Goal: Check status: Check status

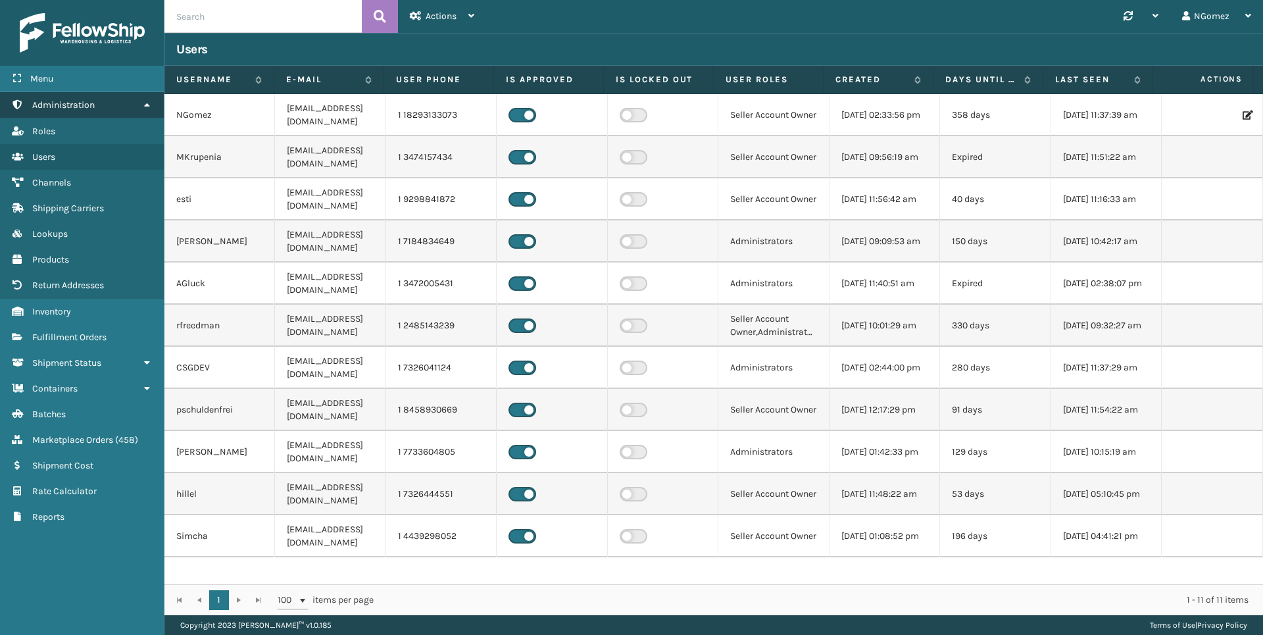
click at [104, 102] on link "Administration" at bounding box center [82, 105] width 164 height 26
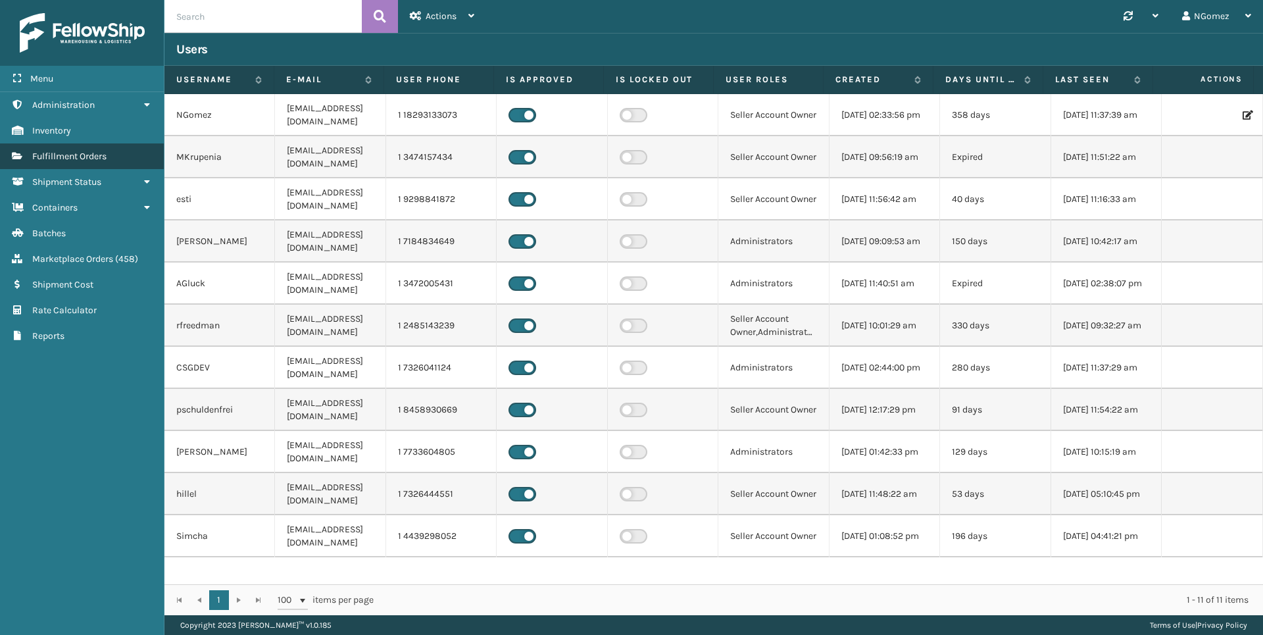
click at [85, 147] on link "Fulfillment Orders" at bounding box center [82, 156] width 164 height 26
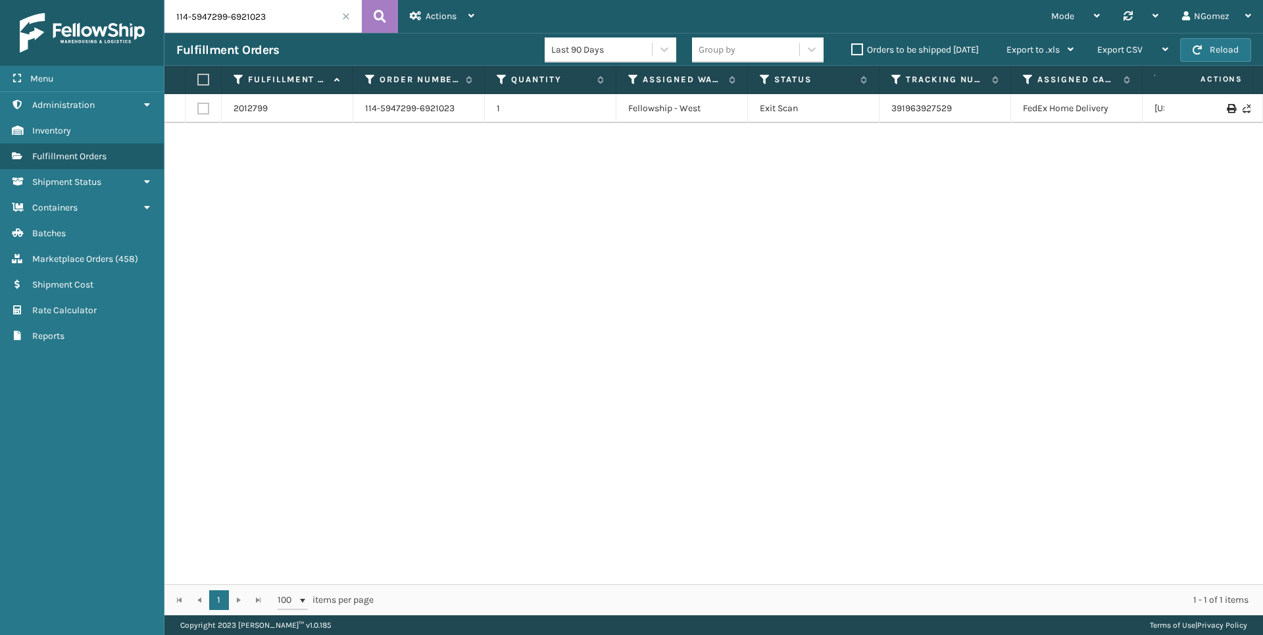
click at [236, 20] on input "114-5947299-6921023" at bounding box center [262, 16] width 197 height 33
paste input "114-6574575-4265854"
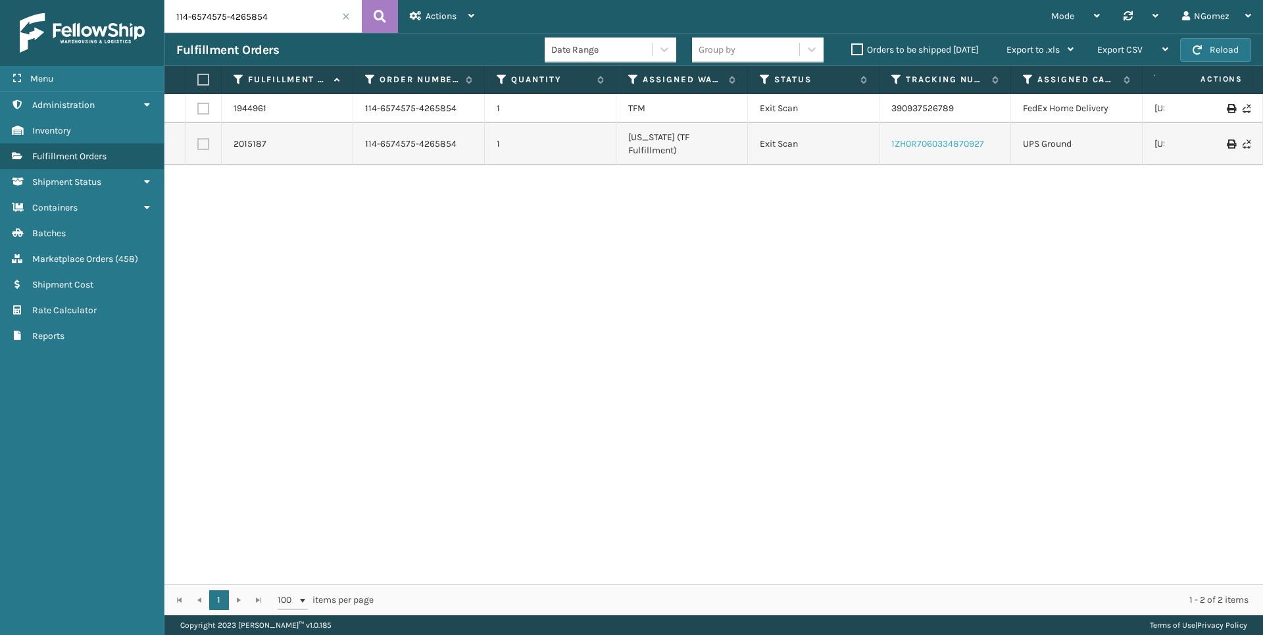
click at [911, 140] on link "1ZH0R7060334870927" at bounding box center [938, 143] width 93 height 11
click at [279, 19] on input "114-6574575-4265854" at bounding box center [262, 16] width 197 height 33
paste input "1-5846606-3501021"
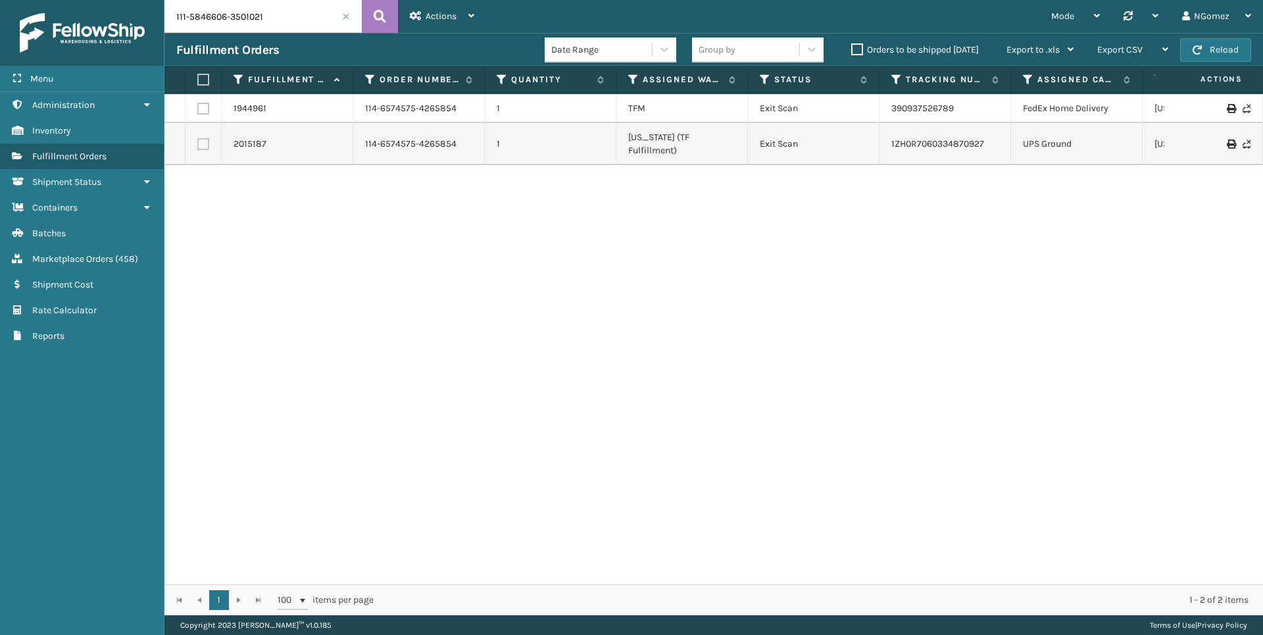
type input "111-5846606-3501021"
click at [250, 7] on input "111-5846606-3501021" at bounding box center [262, 16] width 197 height 33
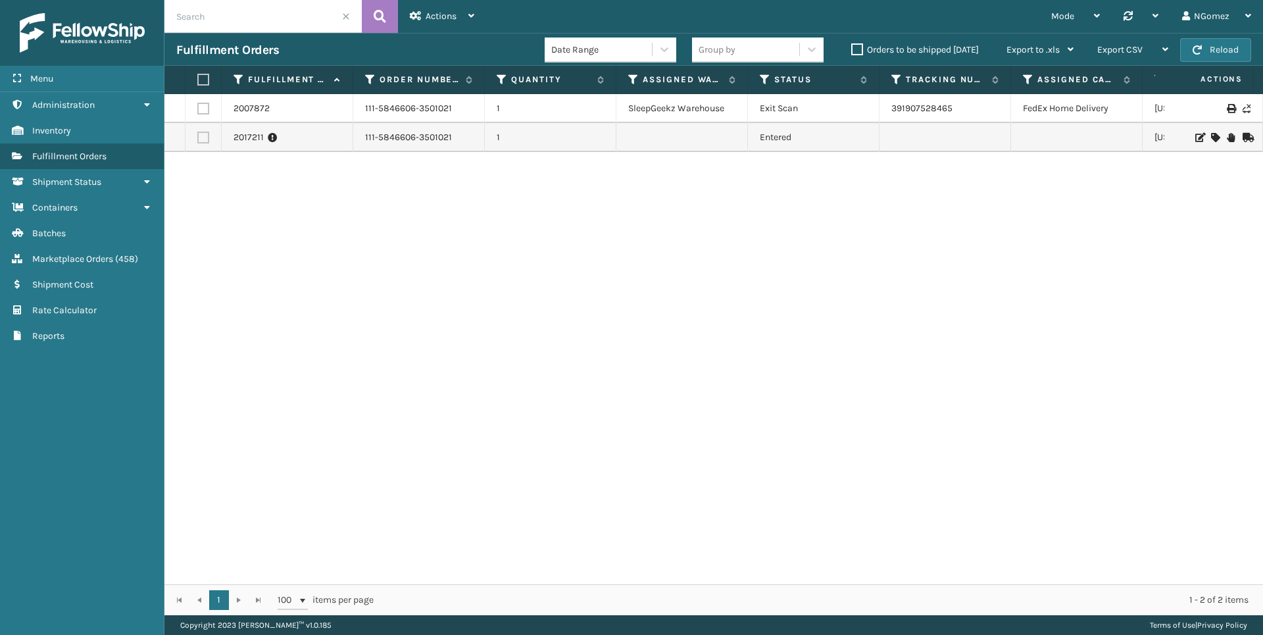
paste input "111-3850787-5657025"
type input "111-3850787-5657025"
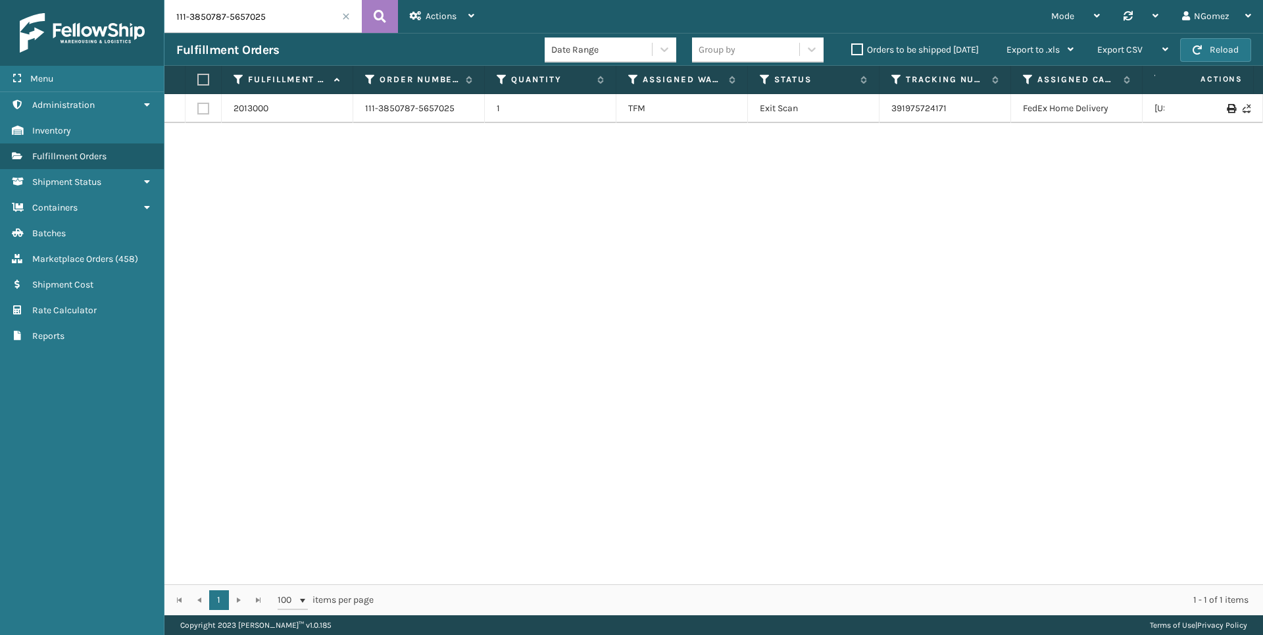
click at [901, 124] on div "2013000 111-3850787-5657025 1 TFM Exit Scan 391975724171 FedEx Home Delivery [U…" at bounding box center [713, 339] width 1099 height 490
click at [904, 112] on link "391975724171" at bounding box center [919, 108] width 55 height 11
